Goal: Transaction & Acquisition: Purchase product/service

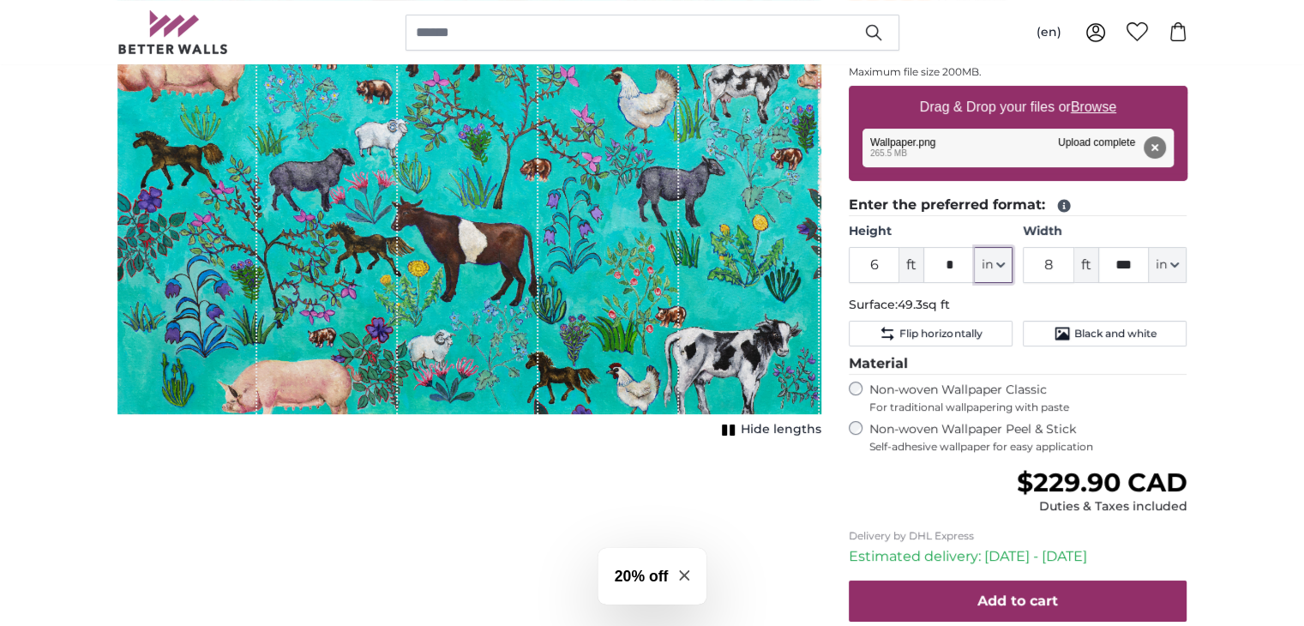
click at [1000, 267] on icon "button" at bounding box center [1000, 265] width 9 height 9
click at [959, 342] on link "Inches (inch)" at bounding box center [993, 339] width 151 height 31
type input "72"
type input "98.6"
click at [904, 267] on input "72" at bounding box center [904, 265] width 111 height 36
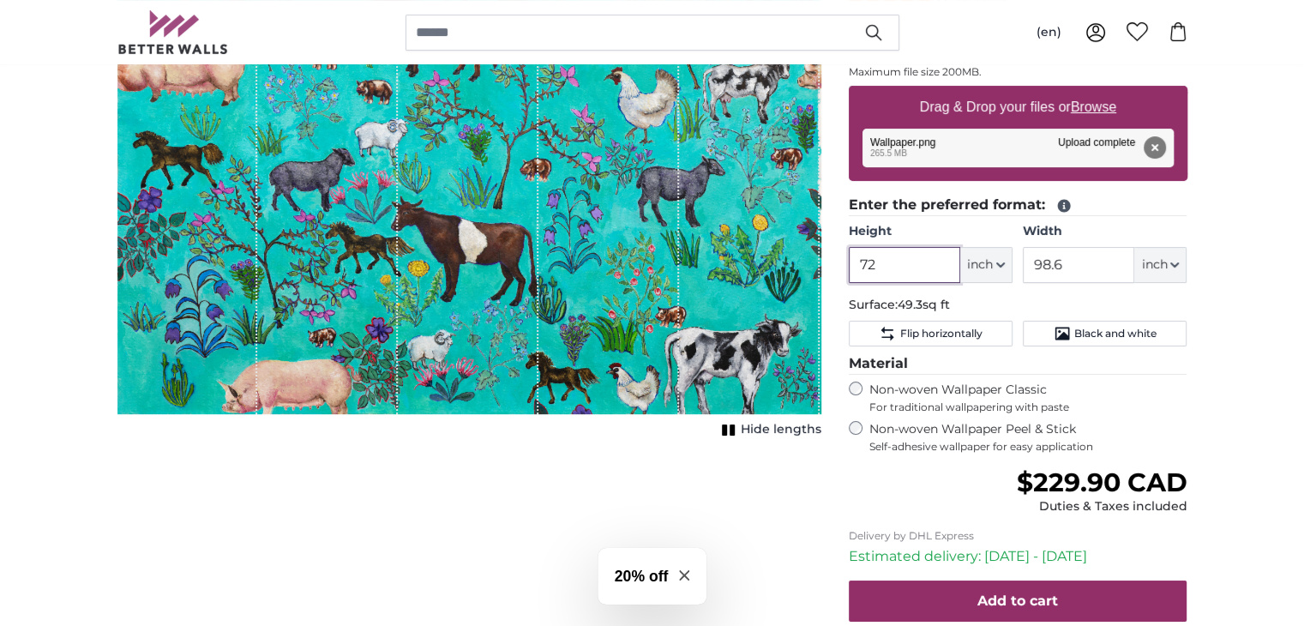
type input "7"
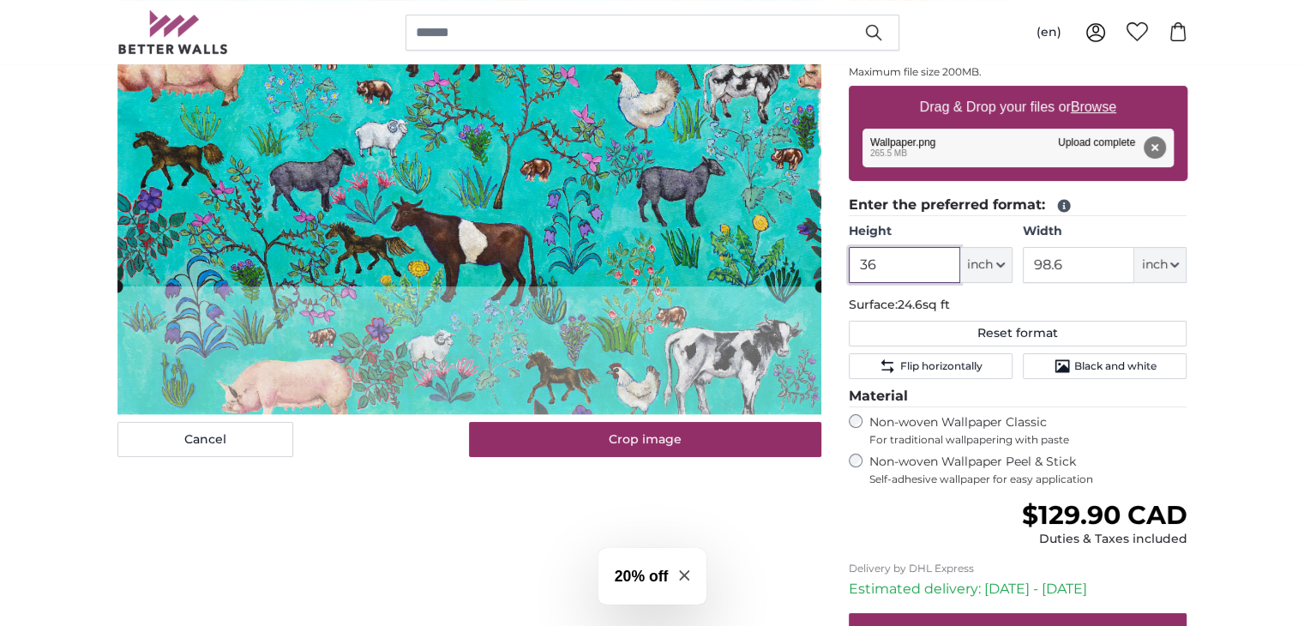
type input "36"
click at [1089, 264] on input "98.6" at bounding box center [1078, 265] width 111 height 36
type input "9"
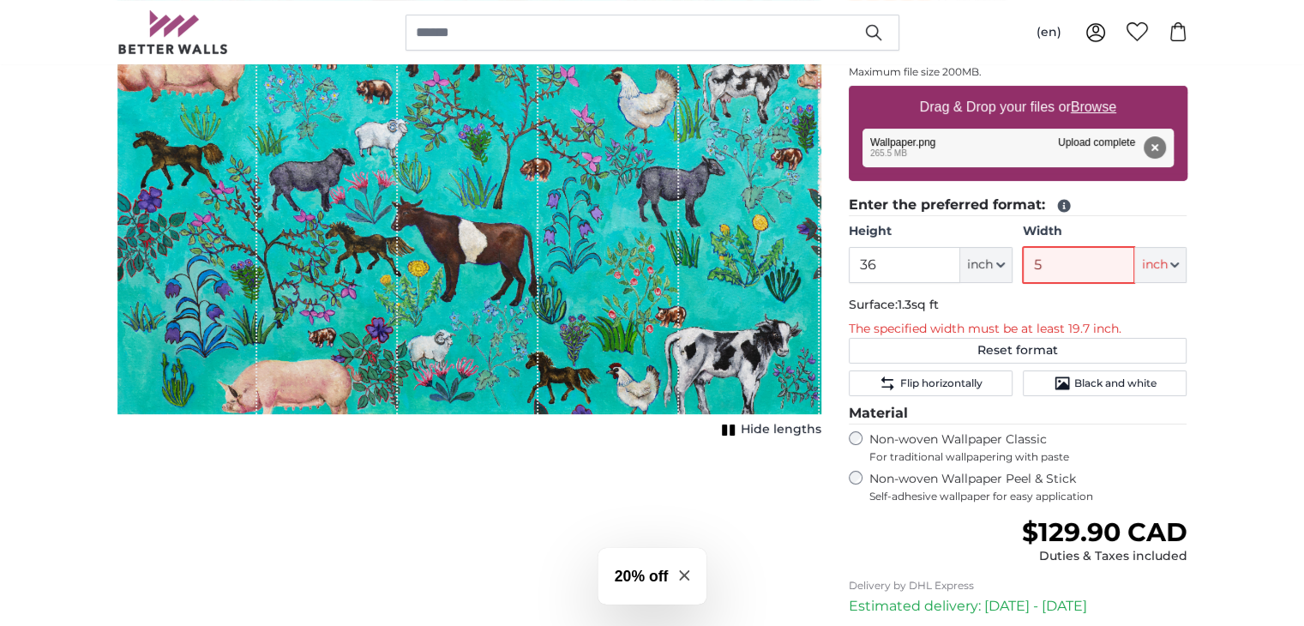
type input "50"
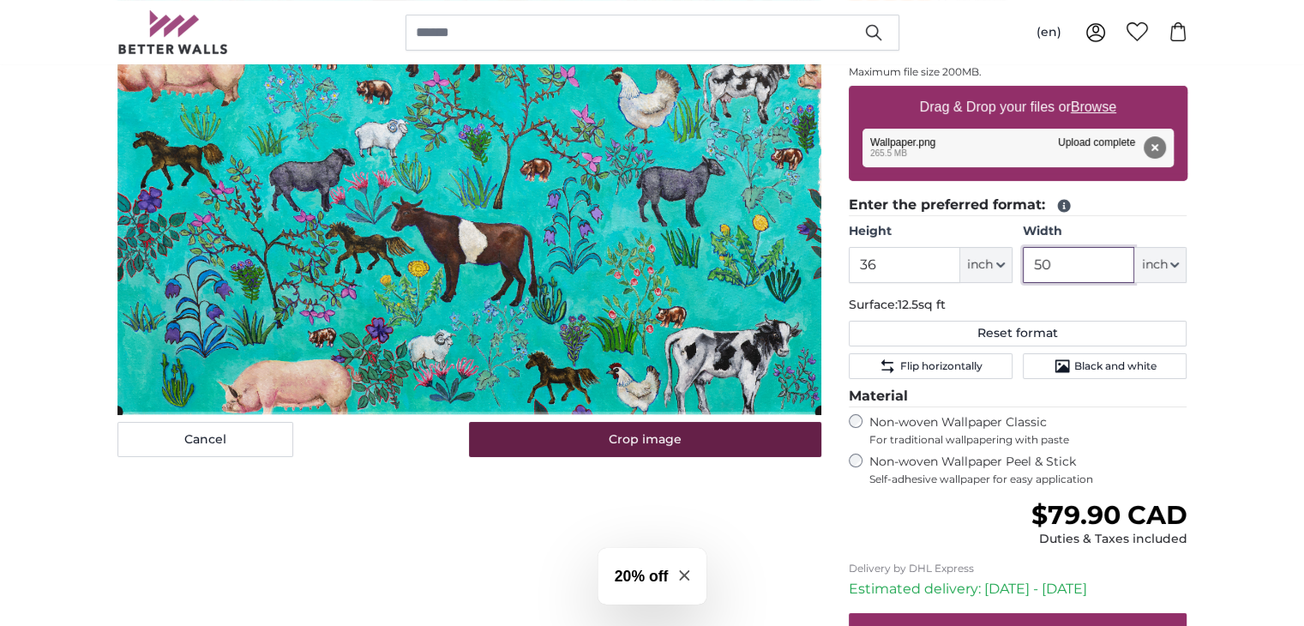
type input "50"
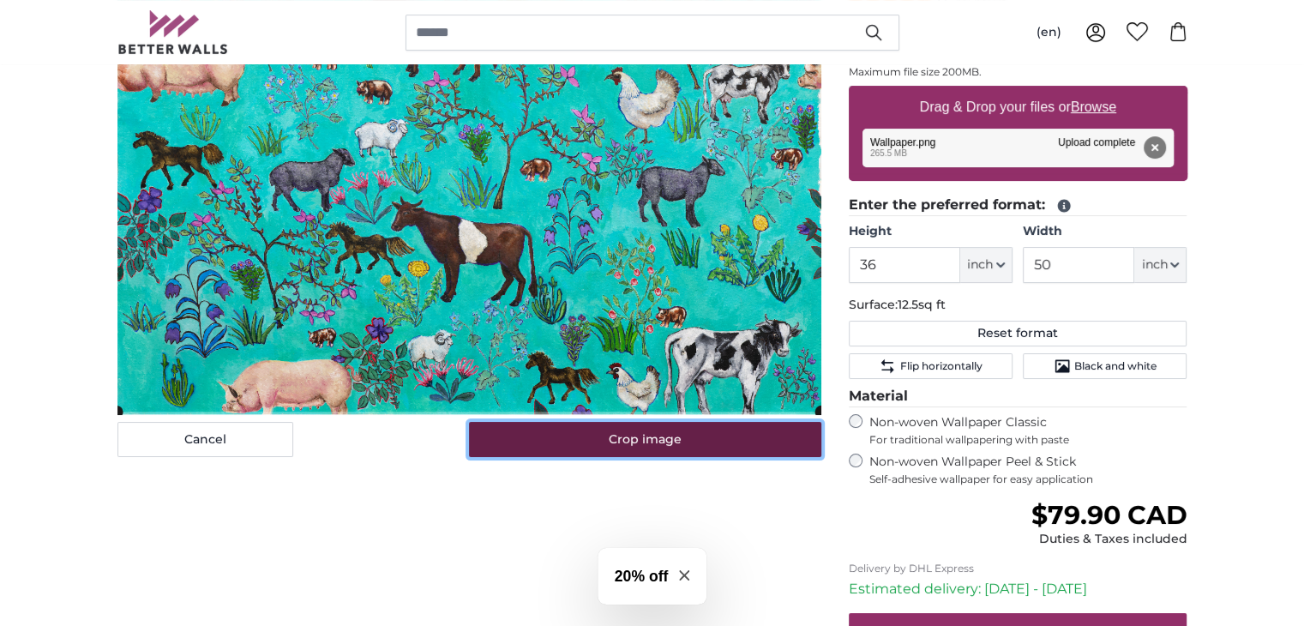
click at [666, 442] on button "Crop image" at bounding box center [645, 440] width 352 height 36
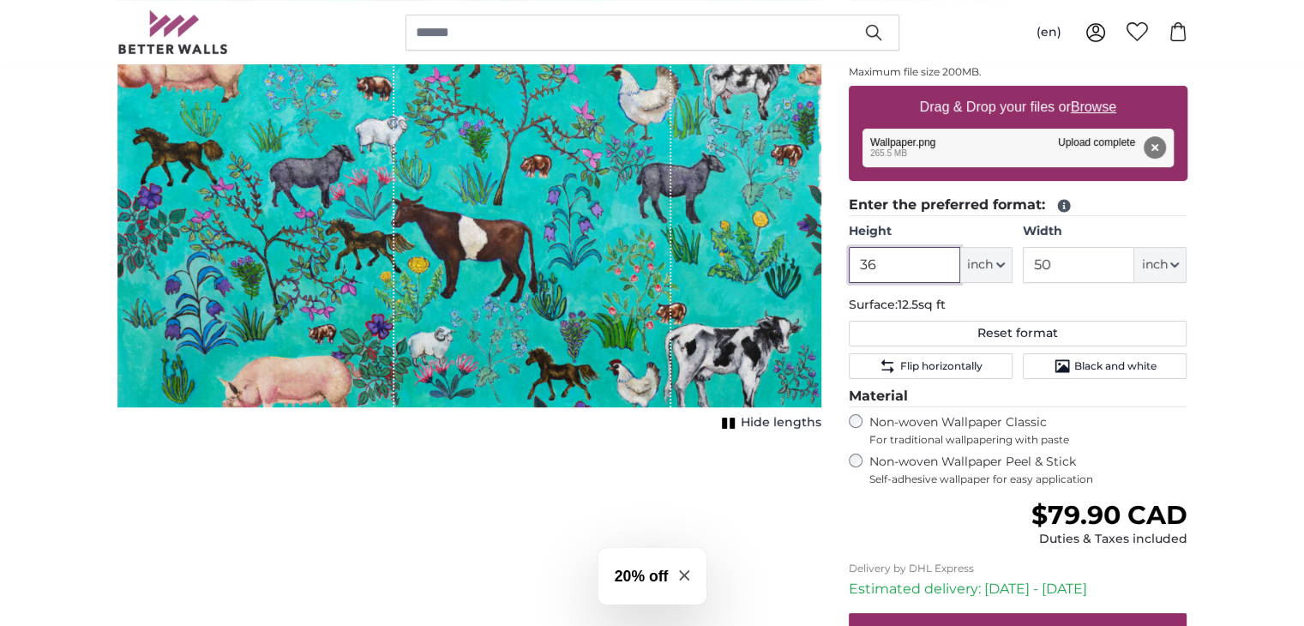
click at [898, 260] on input "36" at bounding box center [904, 265] width 111 height 36
type input "3"
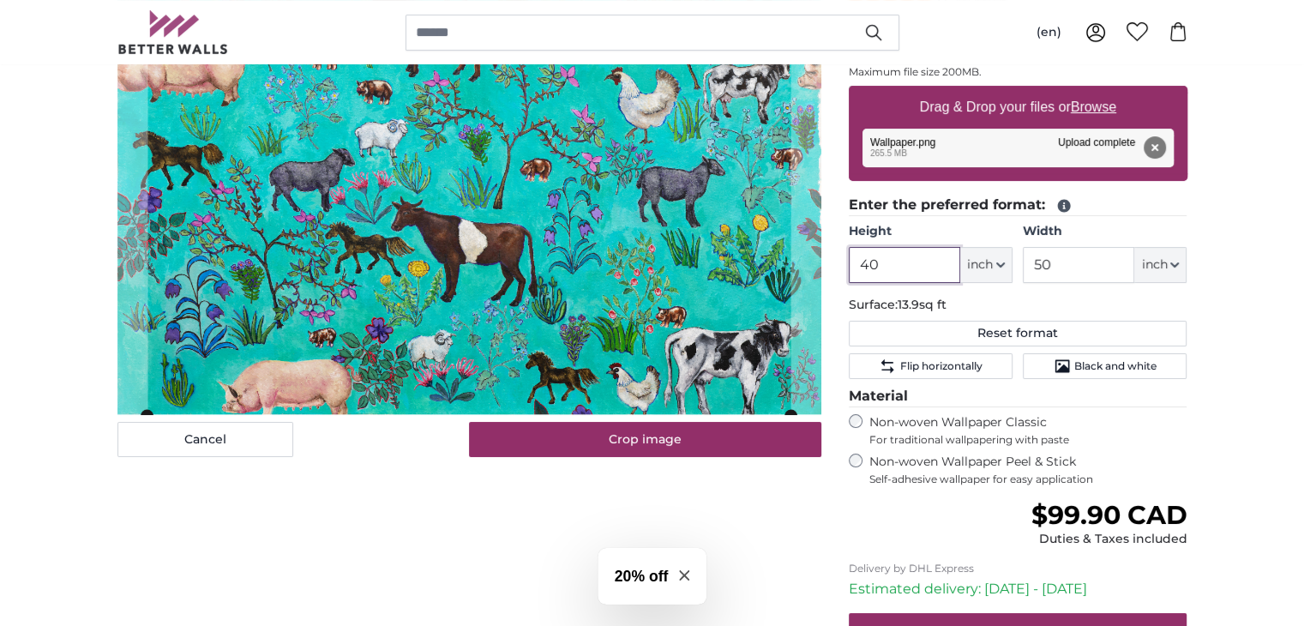
type input "4"
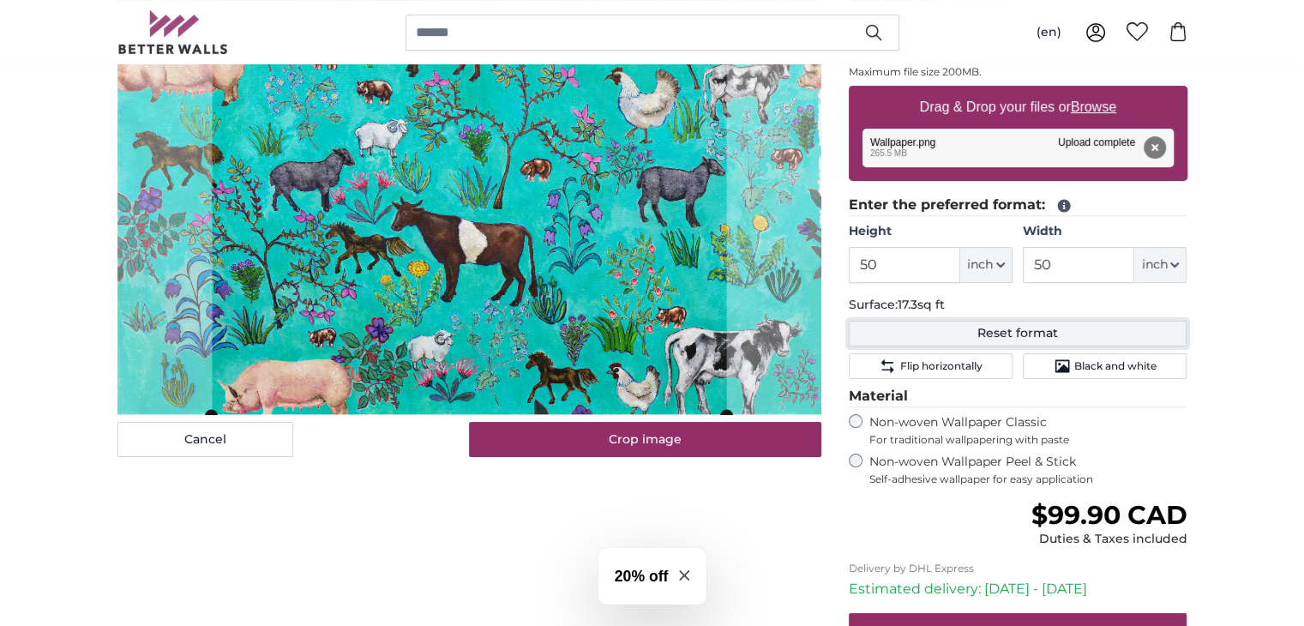
click at [1029, 330] on button "Reset format" at bounding box center [1018, 334] width 339 height 26
type input "72"
type input "98.6"
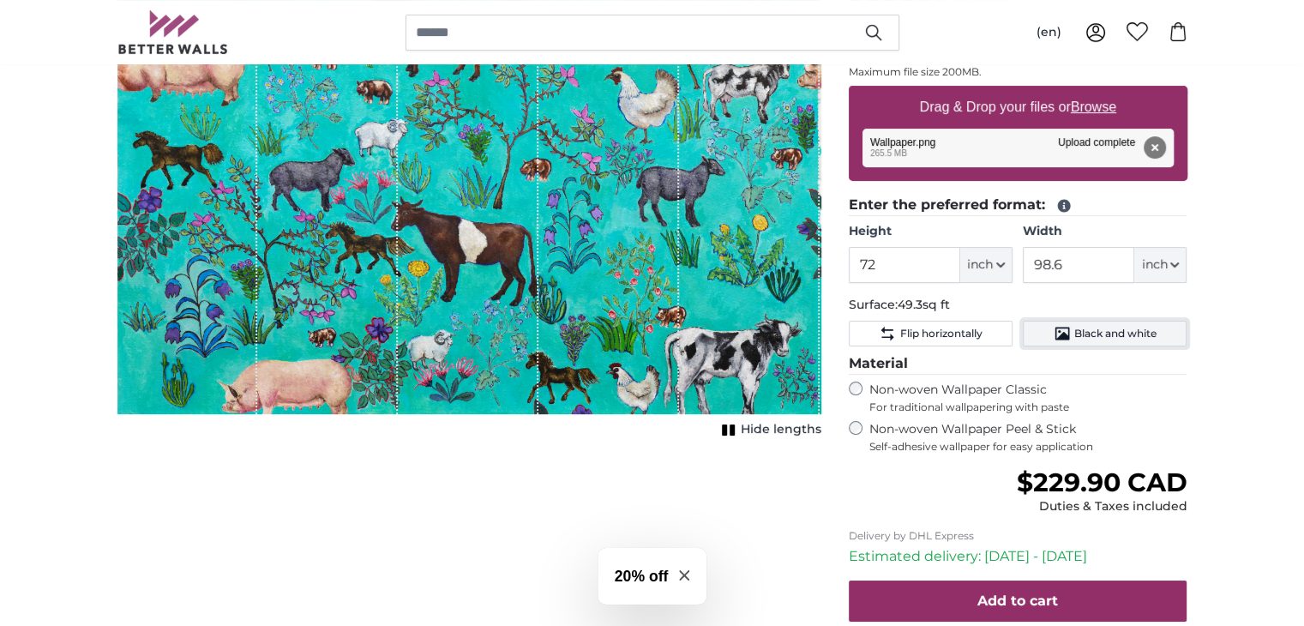
click at [1090, 333] on span "Black and white" at bounding box center [1115, 334] width 82 height 14
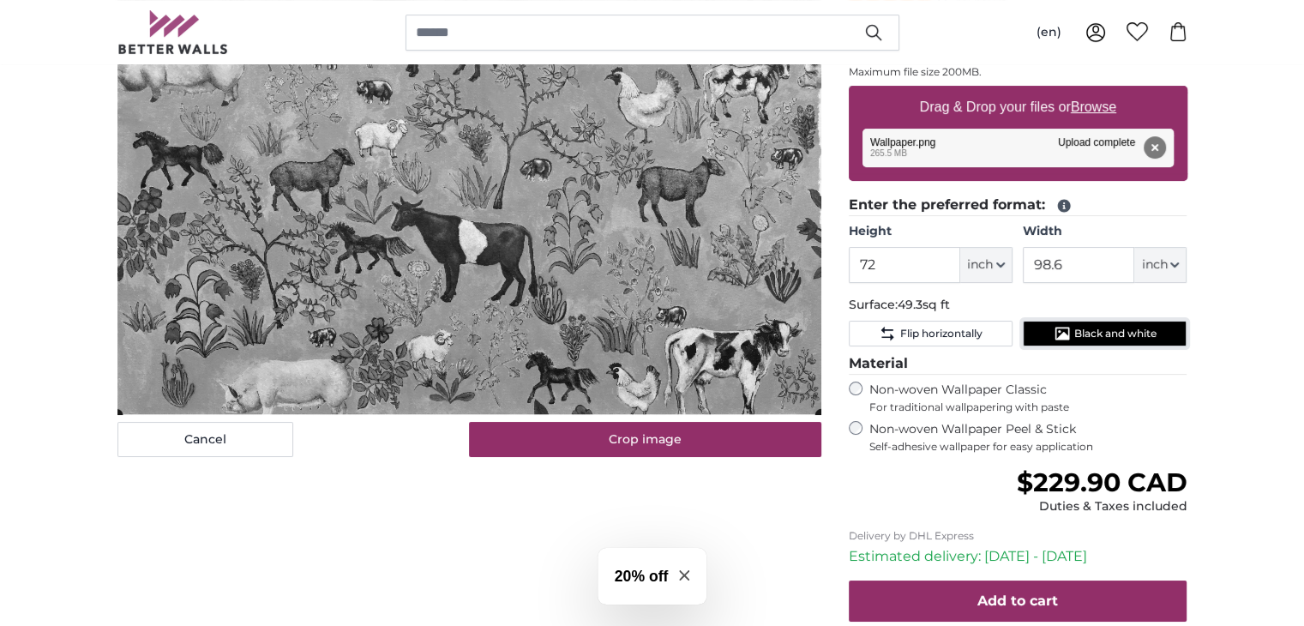
click at [1090, 333] on span "Black and white" at bounding box center [1115, 334] width 82 height 14
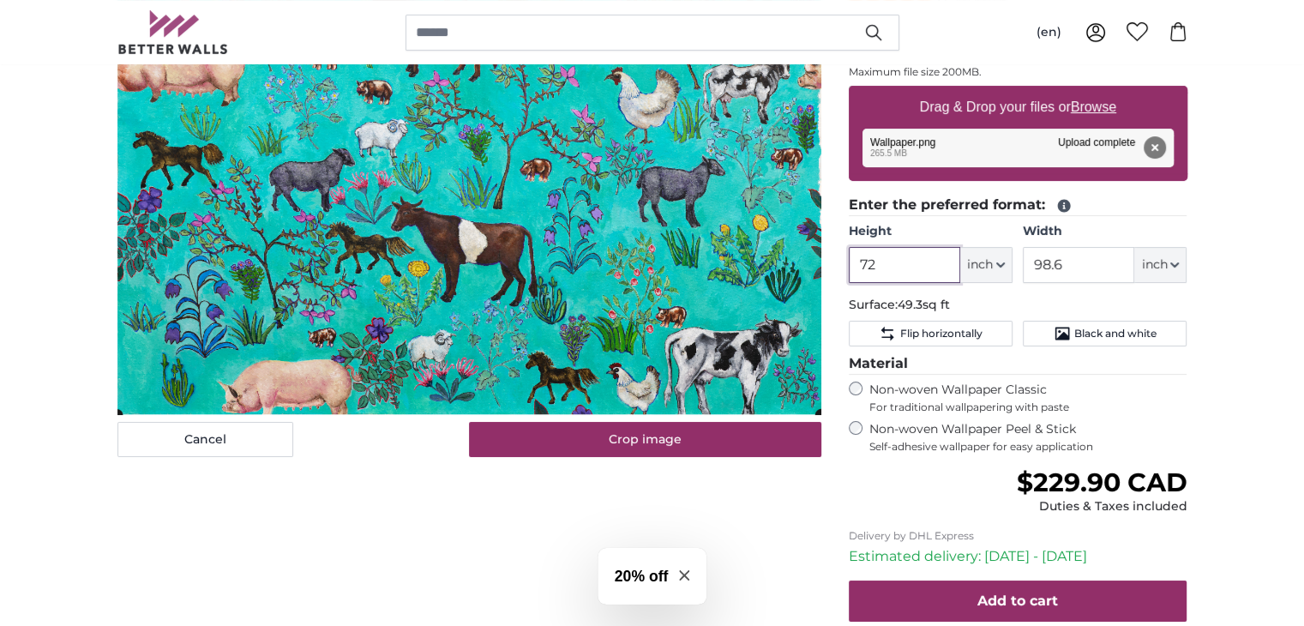
click at [912, 268] on input "72" at bounding box center [904, 265] width 111 height 36
type input "7"
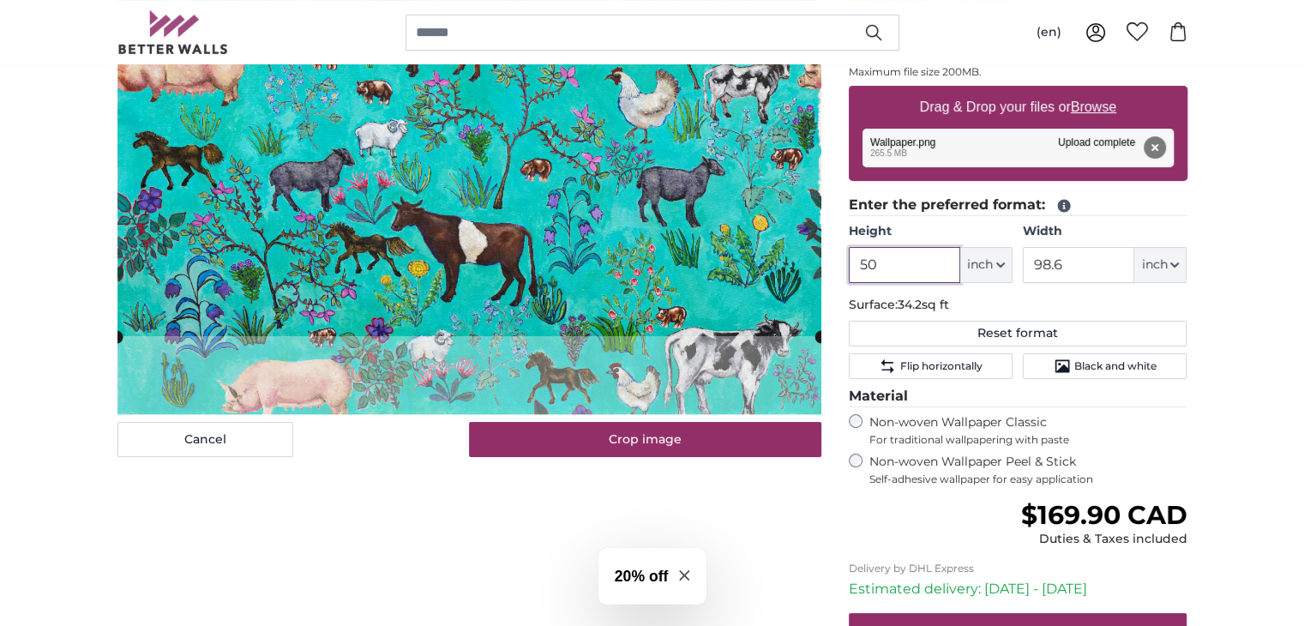
type input "50"
